Goal: Transaction & Acquisition: Obtain resource

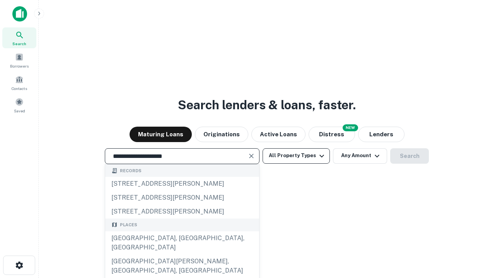
click at [182, 255] on div "[GEOGRAPHIC_DATA], [GEOGRAPHIC_DATA], [GEOGRAPHIC_DATA]" at bounding box center [182, 243] width 154 height 23
click at [296, 156] on button "All Property Types" at bounding box center [296, 155] width 67 height 15
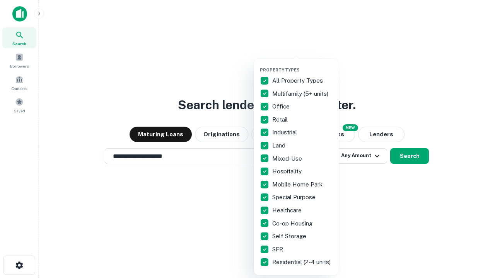
type input "**********"
click at [302, 65] on button "button" at bounding box center [302, 65] width 85 height 0
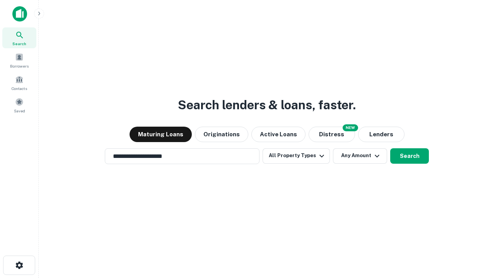
scroll to position [12, 0]
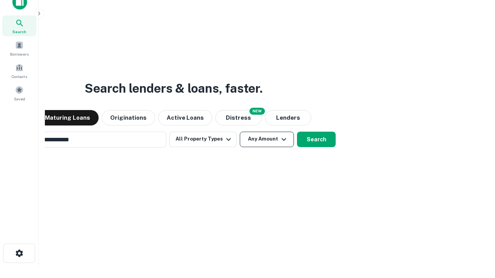
click at [240, 132] on button "Any Amount" at bounding box center [267, 139] width 54 height 15
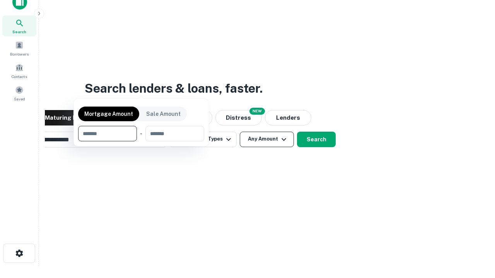
scroll to position [56, 219]
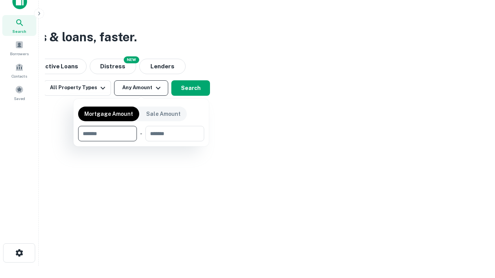
type input "*******"
click at [141, 142] on button "button" at bounding box center [141, 142] width 126 height 0
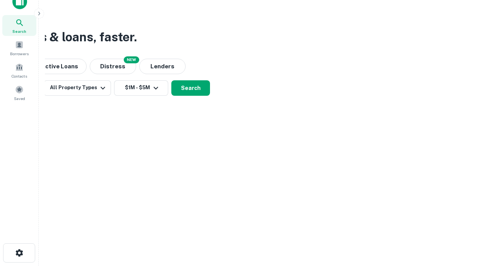
scroll to position [5, 143]
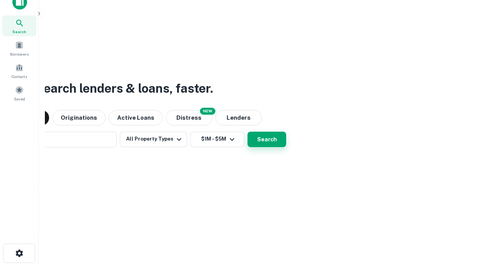
click at [247, 132] on button "Search" at bounding box center [266, 139] width 39 height 15
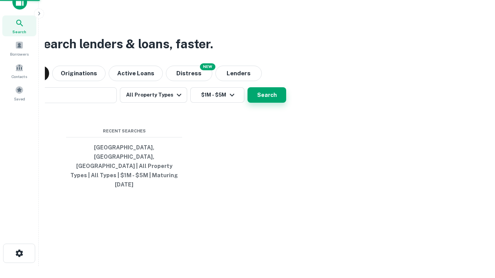
scroll to position [20, 219]
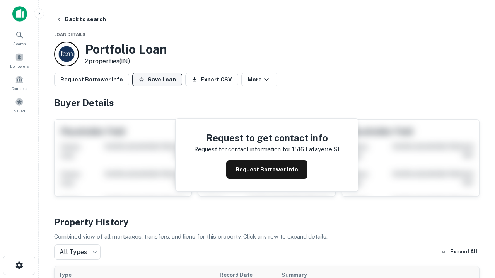
click at [157, 80] on button "Save Loan" at bounding box center [157, 80] width 50 height 14
